Goal: Navigation & Orientation: Find specific page/section

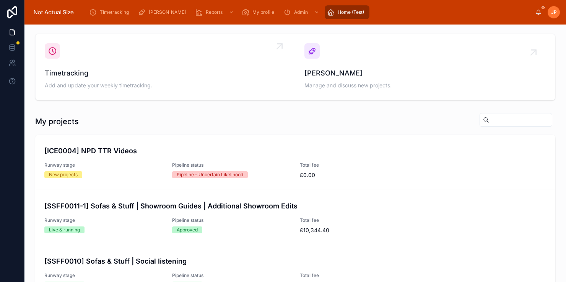
click at [222, 74] on span "Timetracking" at bounding box center [165, 73] width 241 height 11
click at [362, 55] on div "[PERSON_NAME] Manage and discuss new projects." at bounding box center [425, 66] width 241 height 47
